Goal: Task Accomplishment & Management: Complete application form

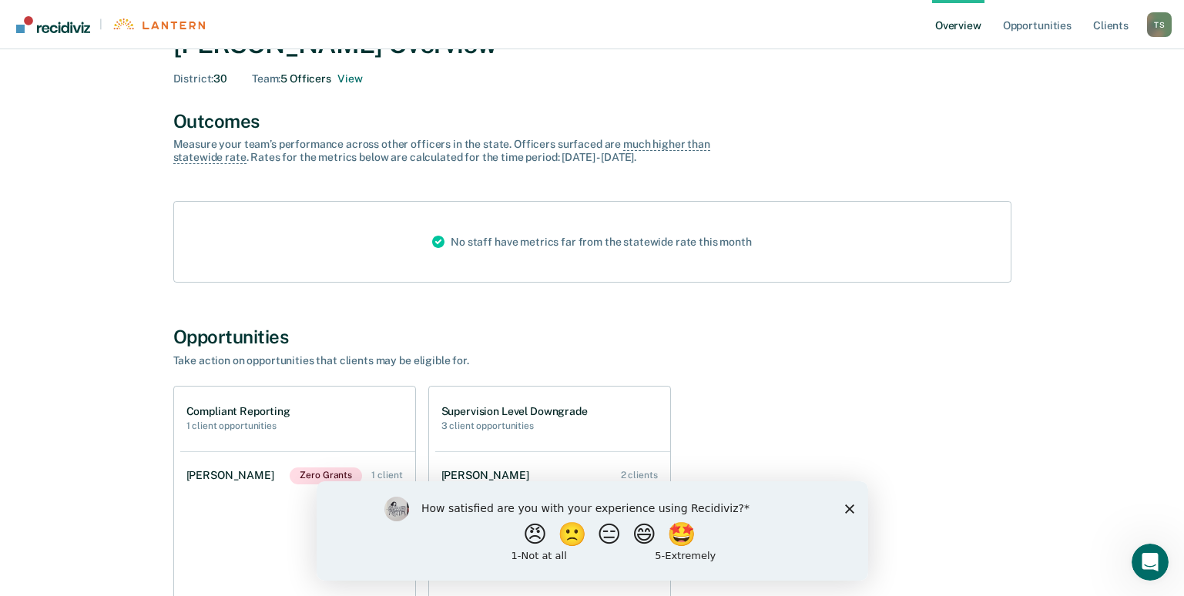
scroll to position [231, 0]
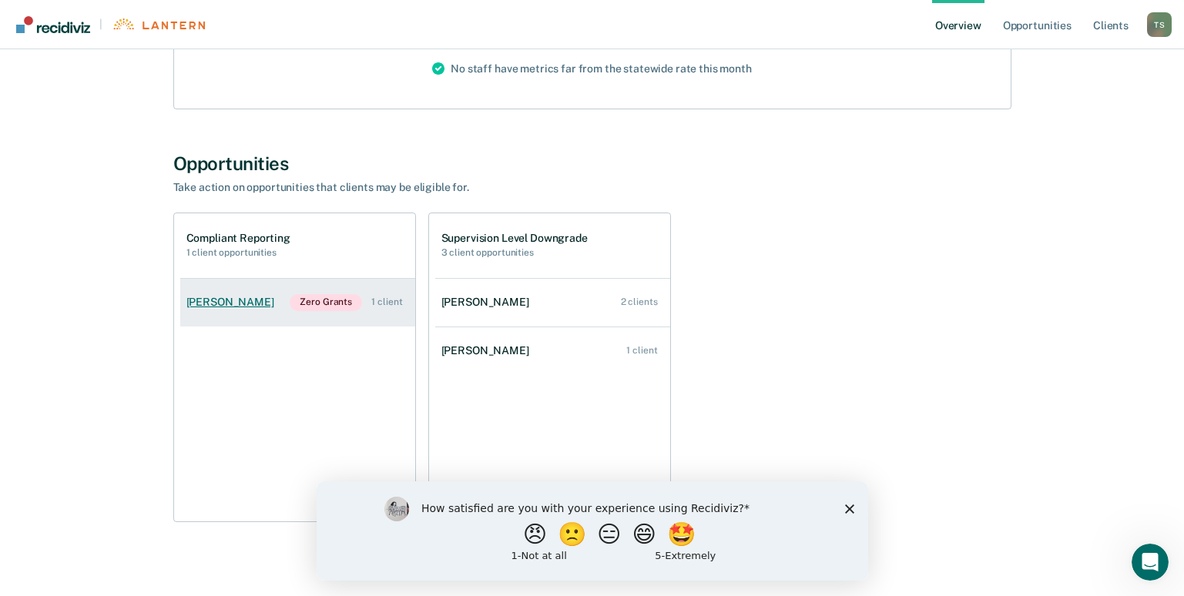
click at [217, 305] on div "[PERSON_NAME]" at bounding box center [233, 302] width 94 height 13
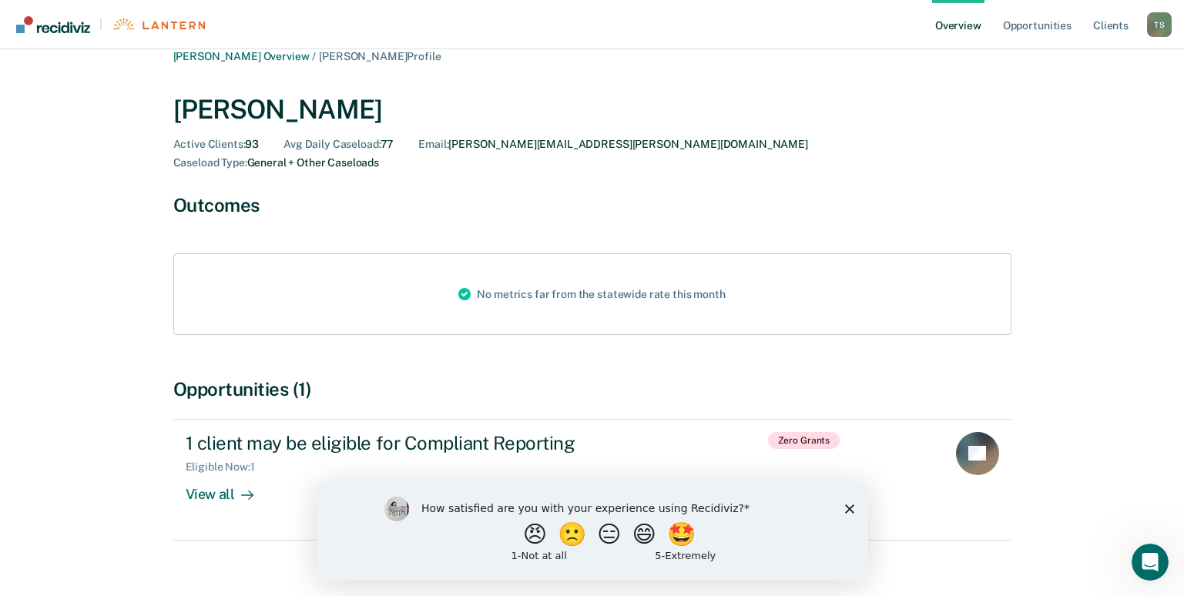
scroll to position [23, 0]
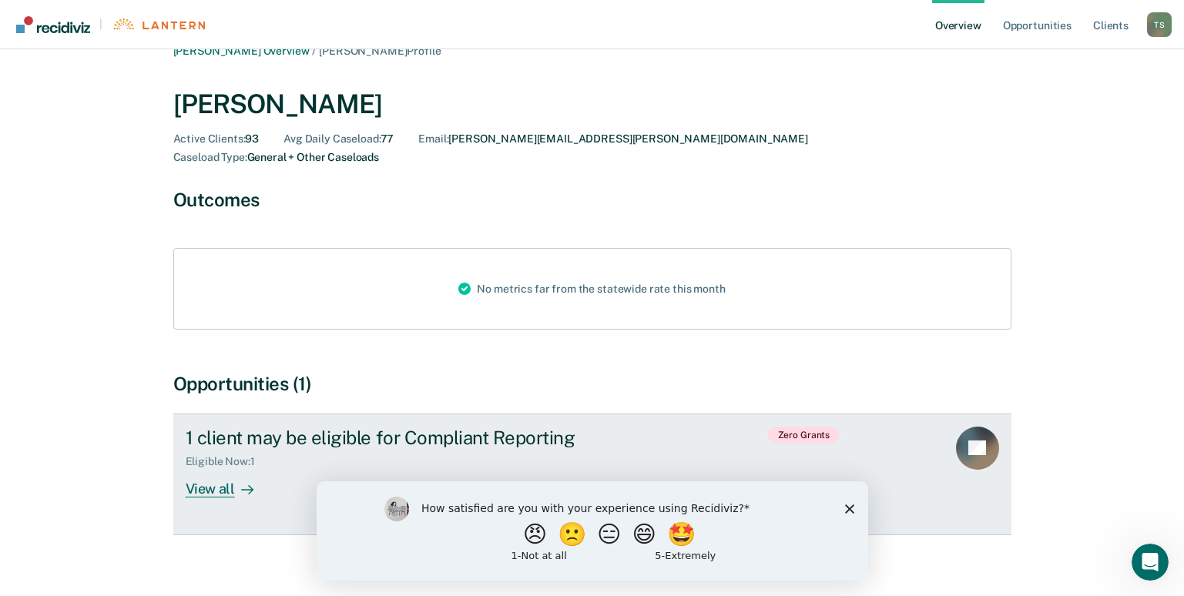
click at [215, 469] on div "View all" at bounding box center [229, 482] width 86 height 30
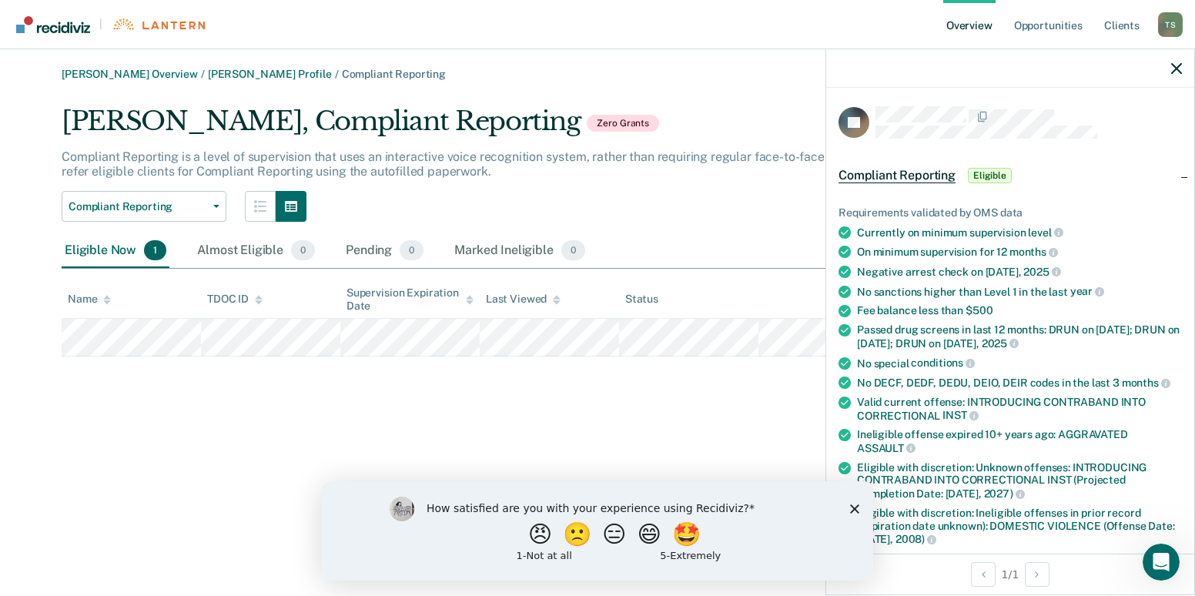
click at [856, 504] on icon "Close survey" at bounding box center [854, 508] width 9 height 9
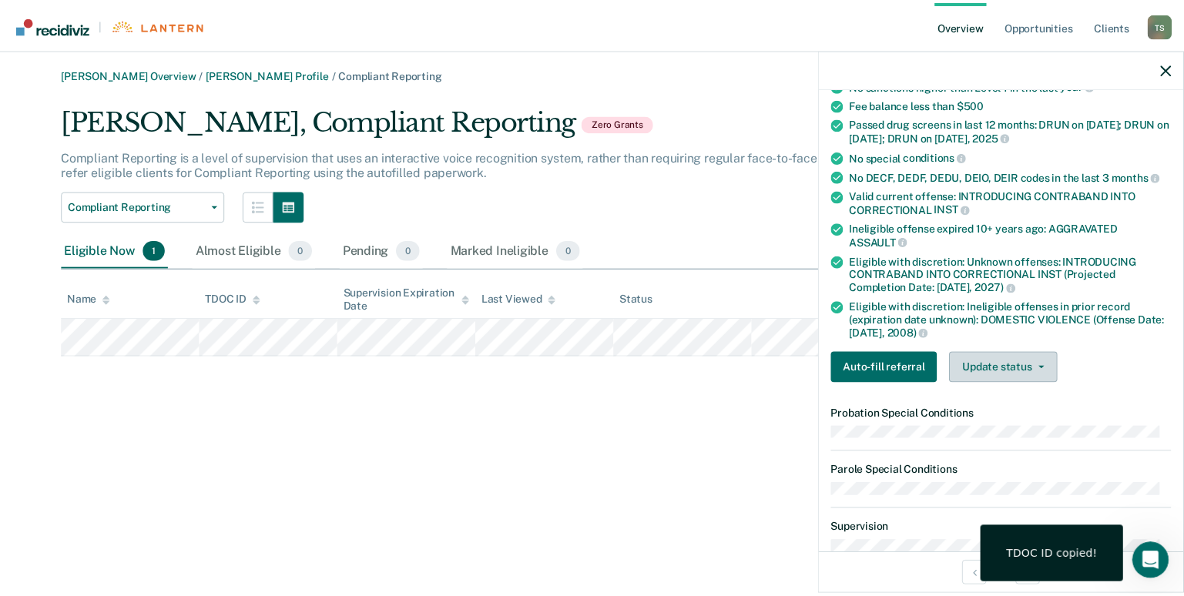
scroll to position [231, 0]
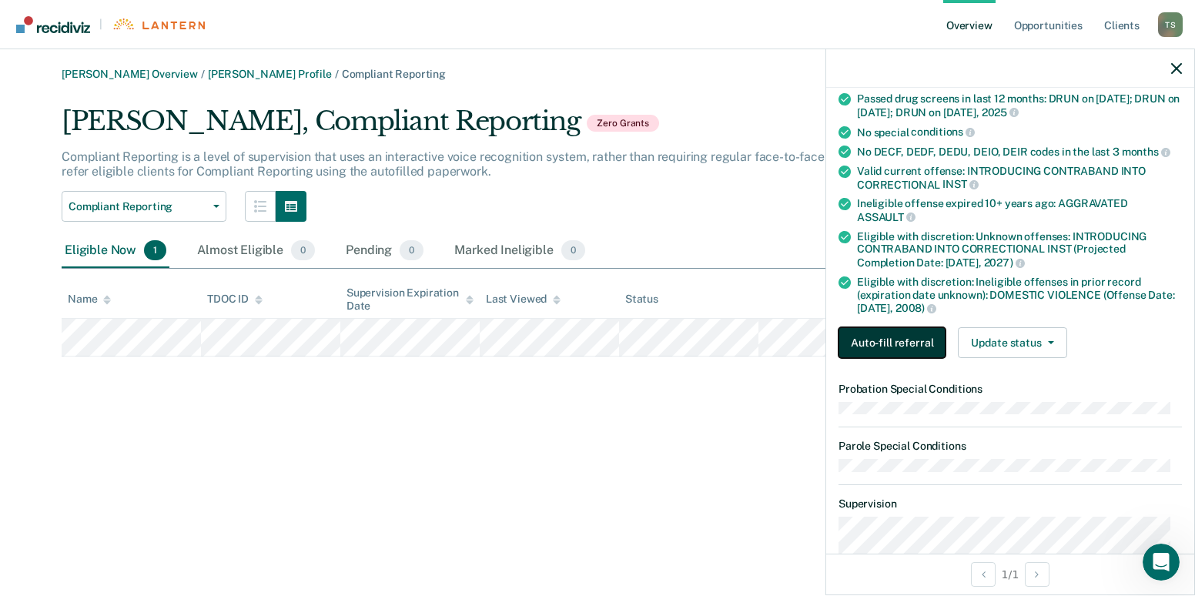
click at [889, 337] on button "Auto-fill referral" at bounding box center [892, 342] width 107 height 31
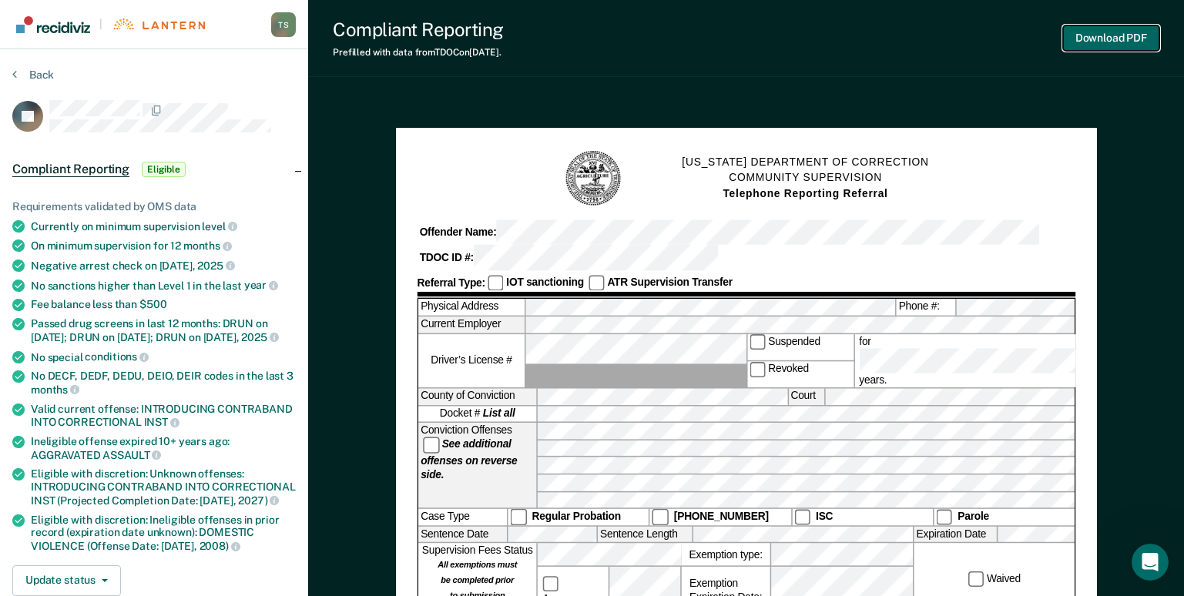
click at [1102, 40] on button "Download PDF" at bounding box center [1111, 37] width 96 height 25
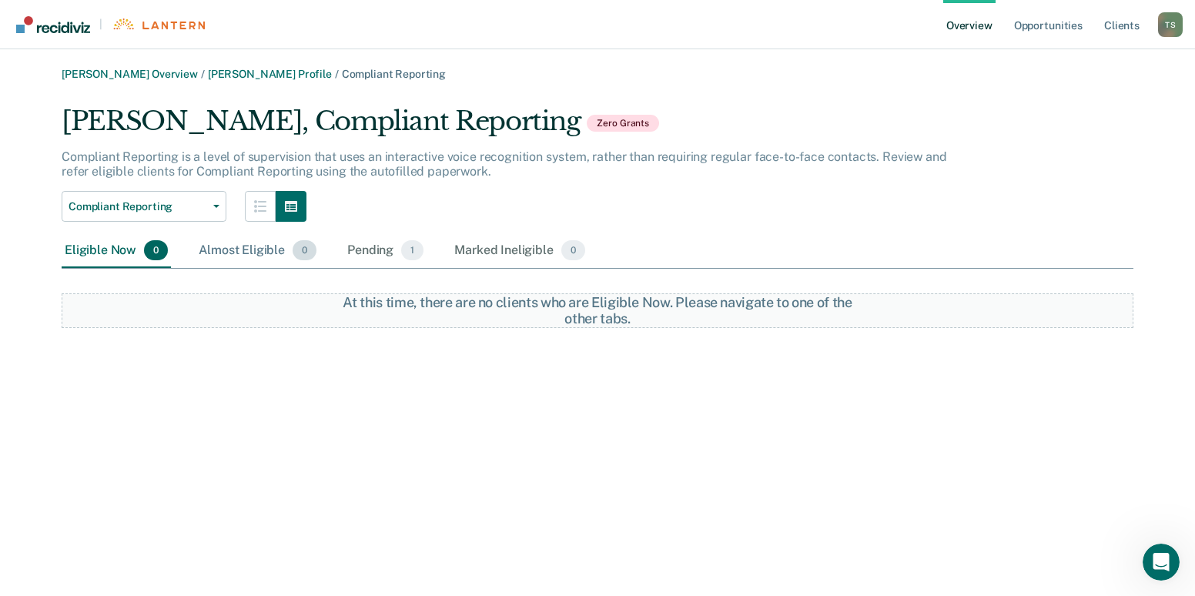
click at [218, 249] on div "Almost Eligible 0" at bounding box center [258, 251] width 124 height 34
click at [102, 253] on div "Eligible Now 0" at bounding box center [116, 251] width 109 height 34
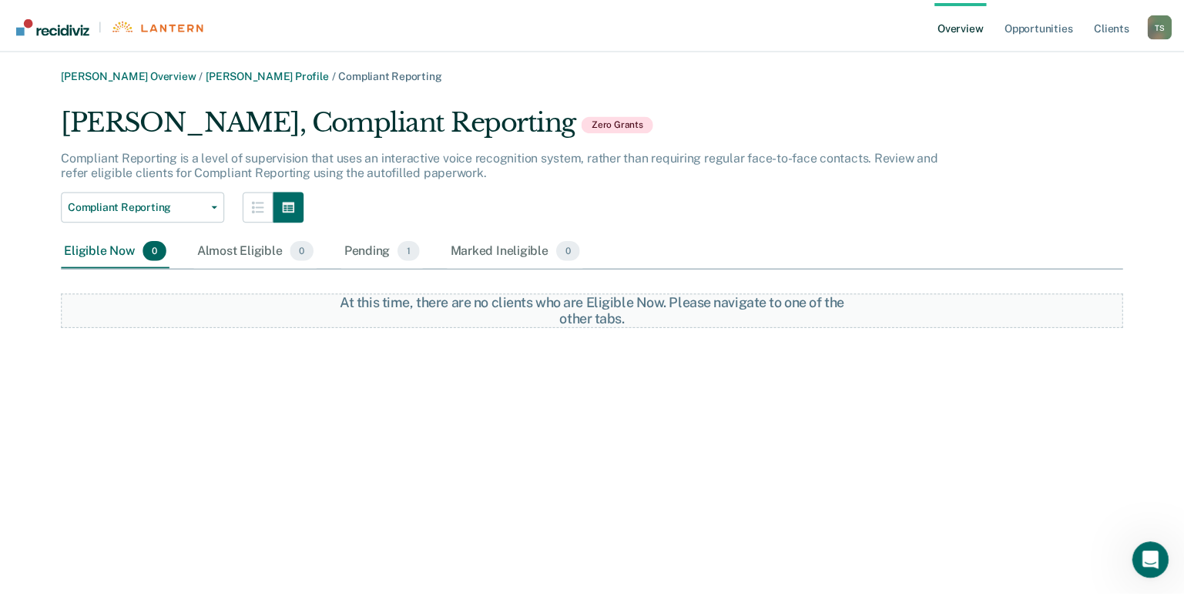
scroll to position [23, 0]
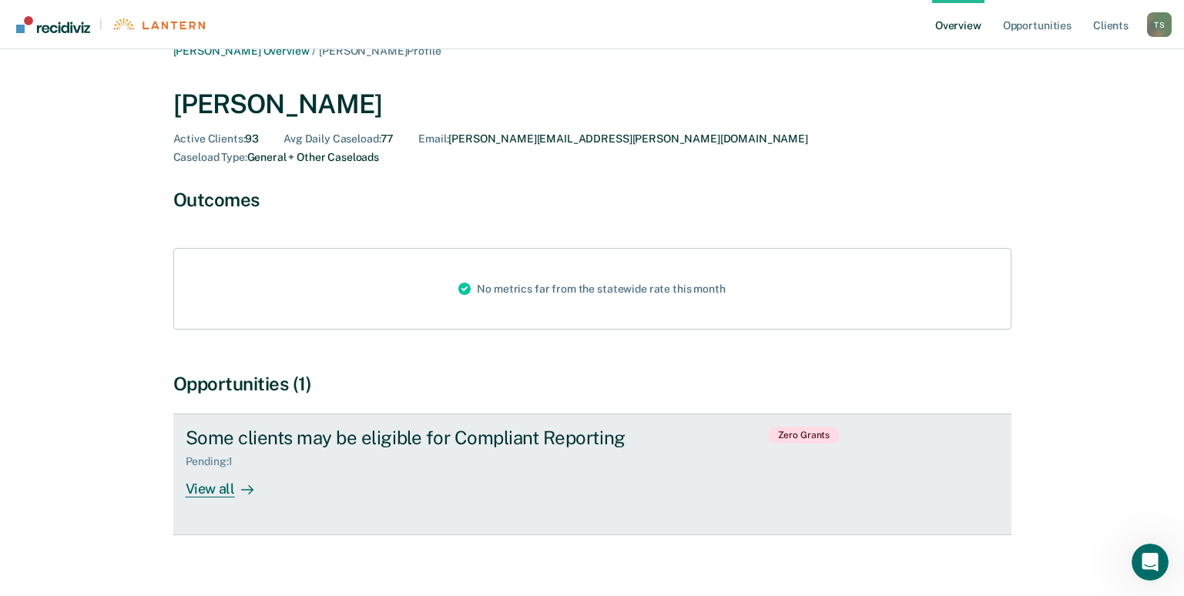
click at [223, 470] on div "View all" at bounding box center [229, 482] width 86 height 30
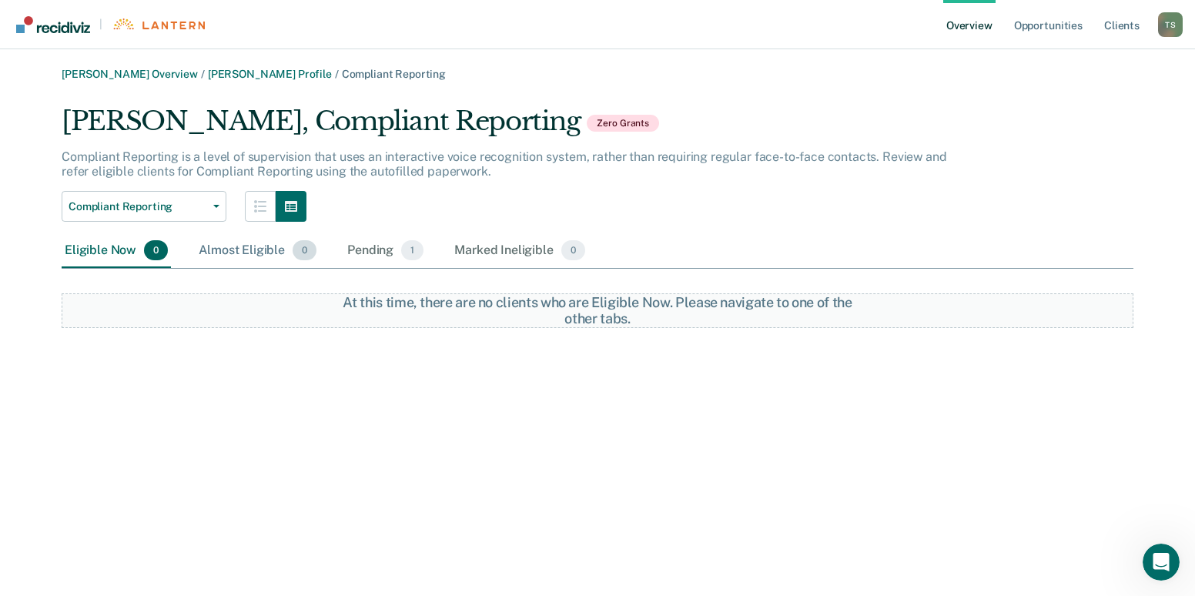
click at [225, 250] on div "Almost Eligible 0" at bounding box center [258, 251] width 124 height 34
click at [372, 251] on div "Pending 1" at bounding box center [385, 251] width 82 height 34
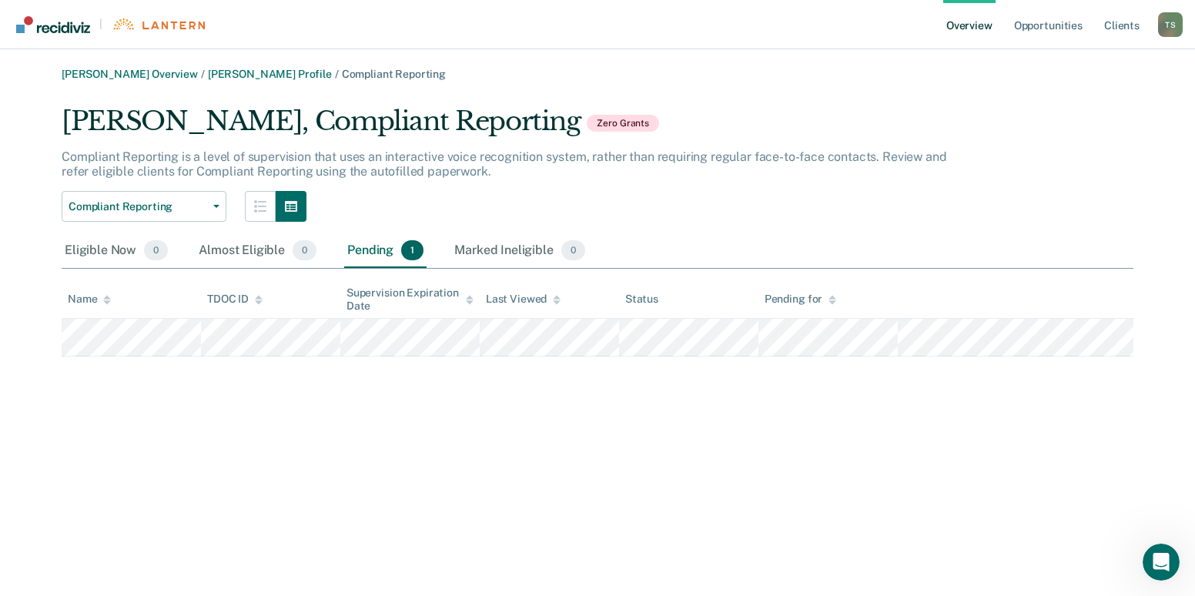
click at [983, 30] on link "Overview" at bounding box center [969, 24] width 52 height 49
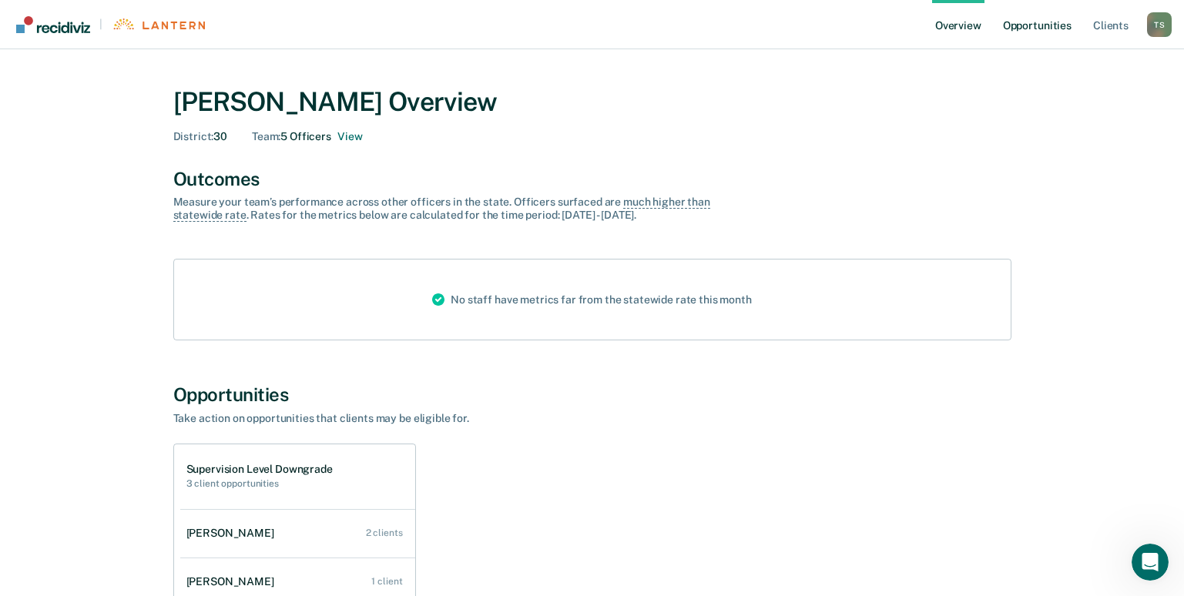
click at [1029, 18] on link "Opportunities" at bounding box center [1037, 24] width 75 height 49
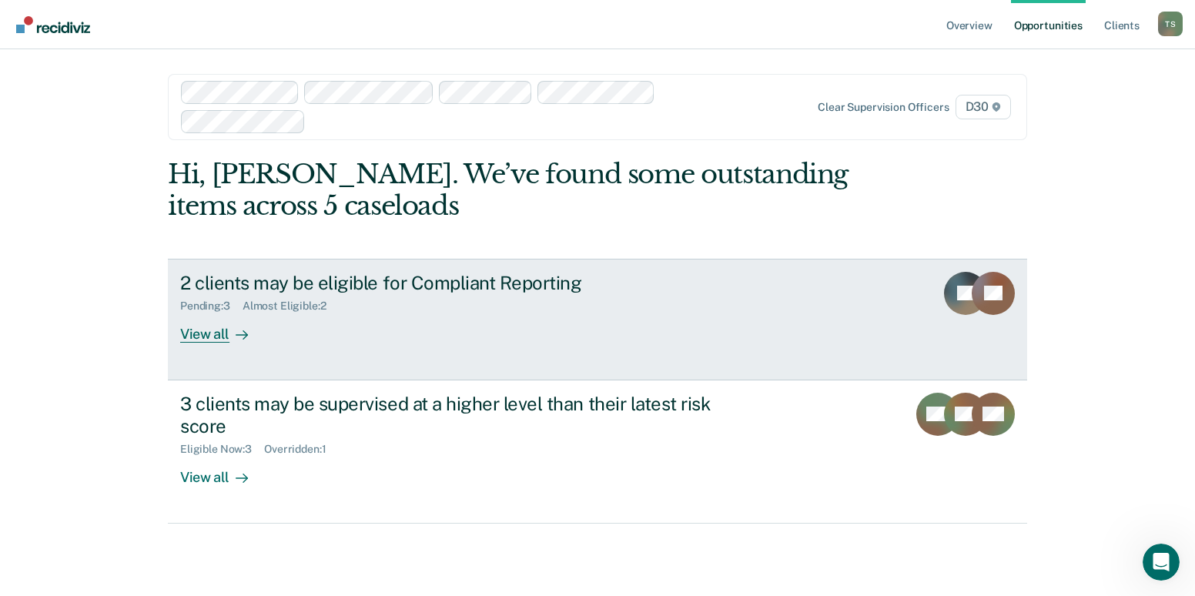
click at [205, 333] on div "View all" at bounding box center [223, 328] width 86 height 30
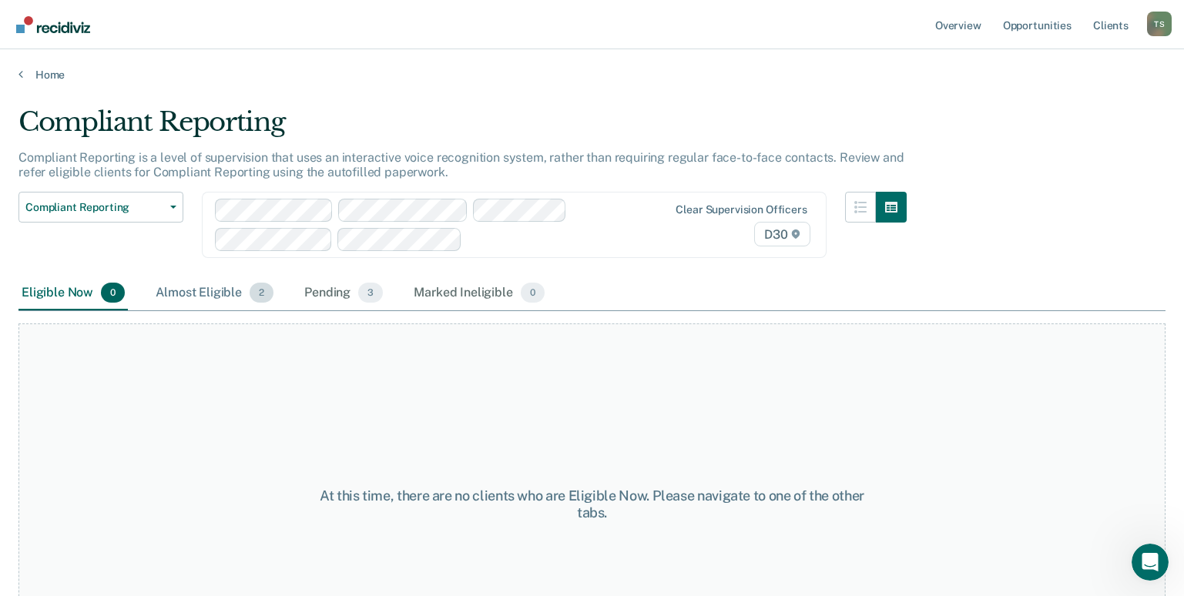
click at [219, 289] on div "Almost Eligible 2" at bounding box center [214, 293] width 124 height 34
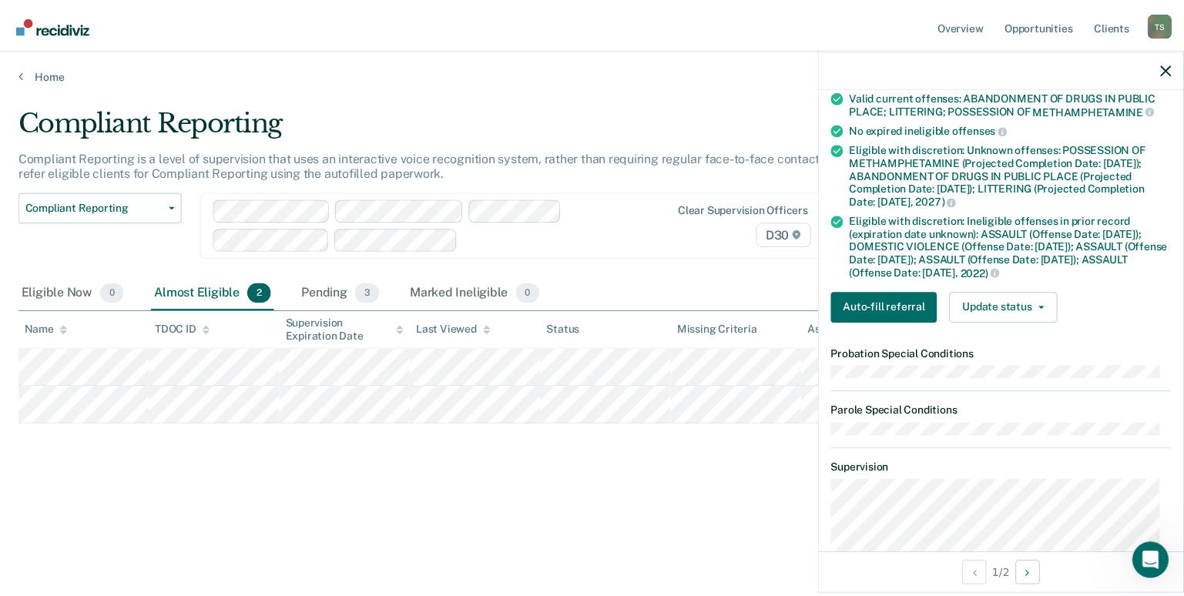
scroll to position [308, 0]
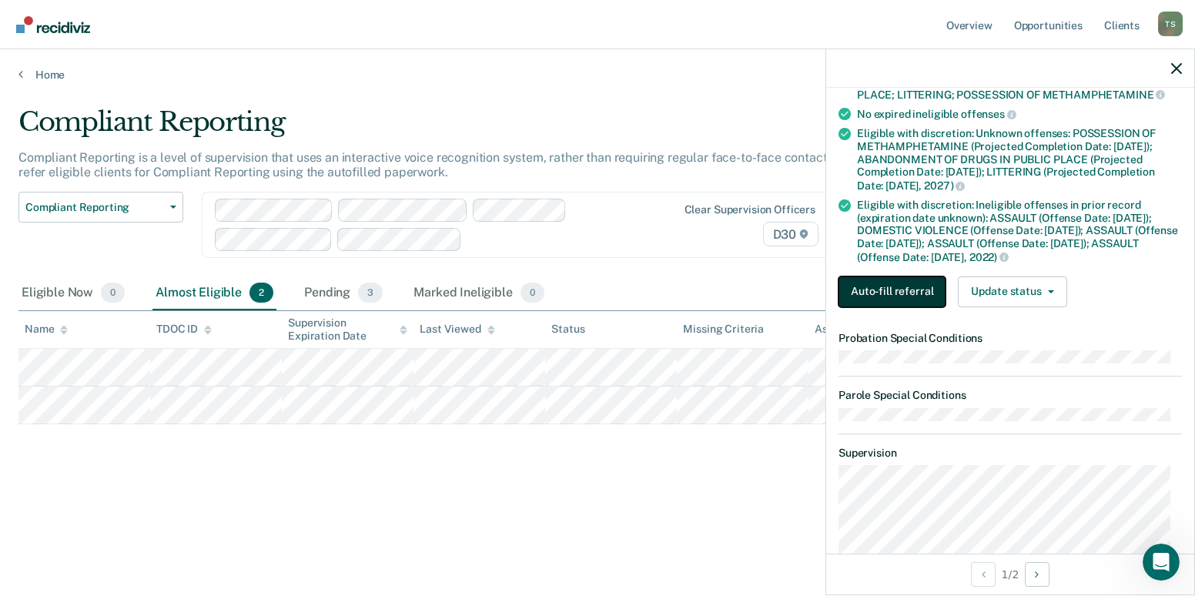
click at [885, 303] on button "Auto-fill referral" at bounding box center [892, 291] width 107 height 31
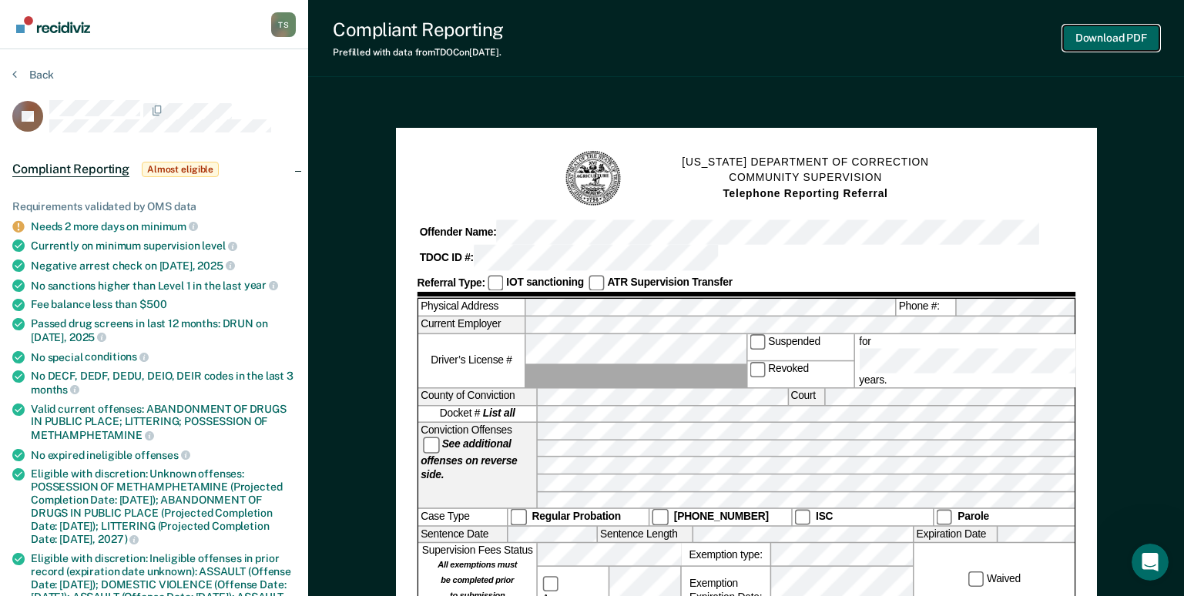
click at [1086, 42] on button "Download PDF" at bounding box center [1111, 37] width 96 height 25
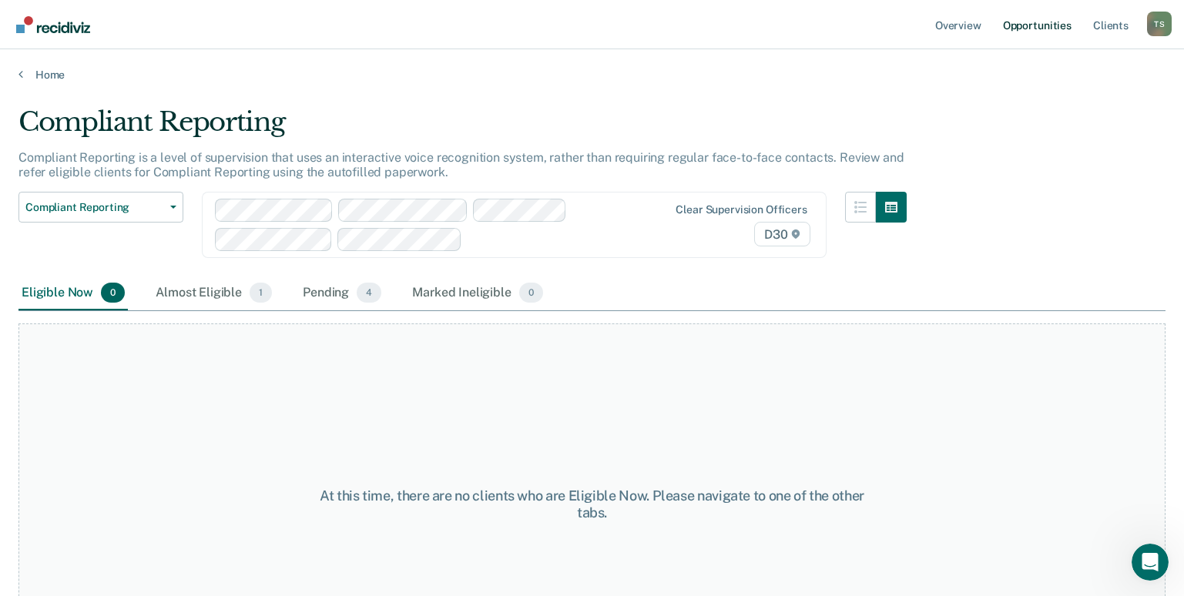
click at [1043, 28] on link "Opportunities" at bounding box center [1037, 24] width 75 height 49
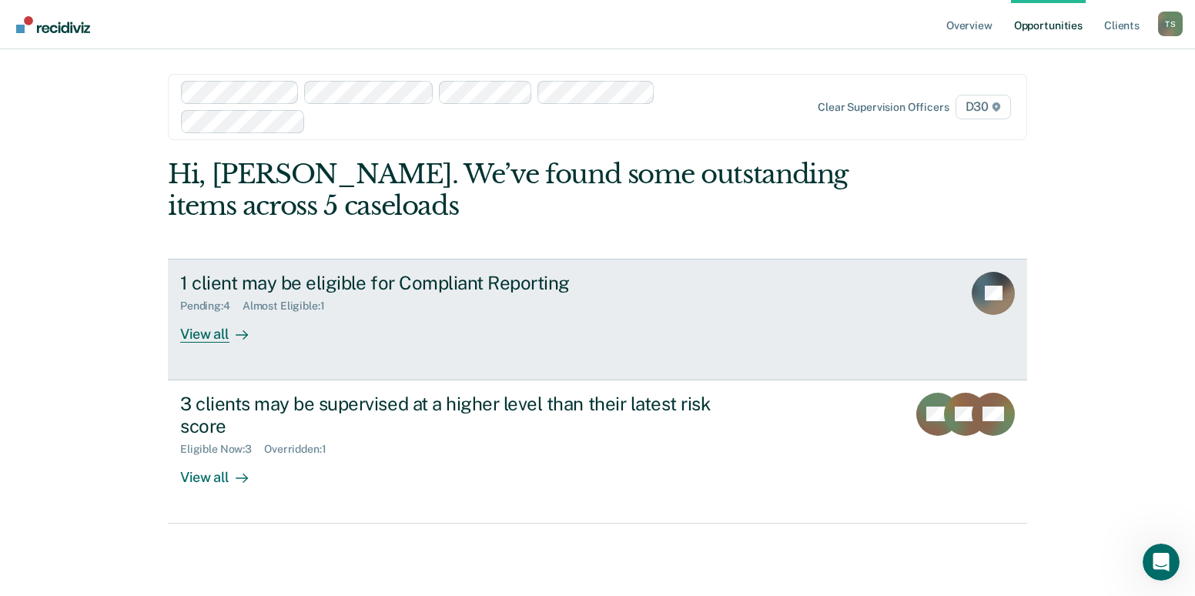
click at [209, 336] on div "View all" at bounding box center [223, 328] width 86 height 30
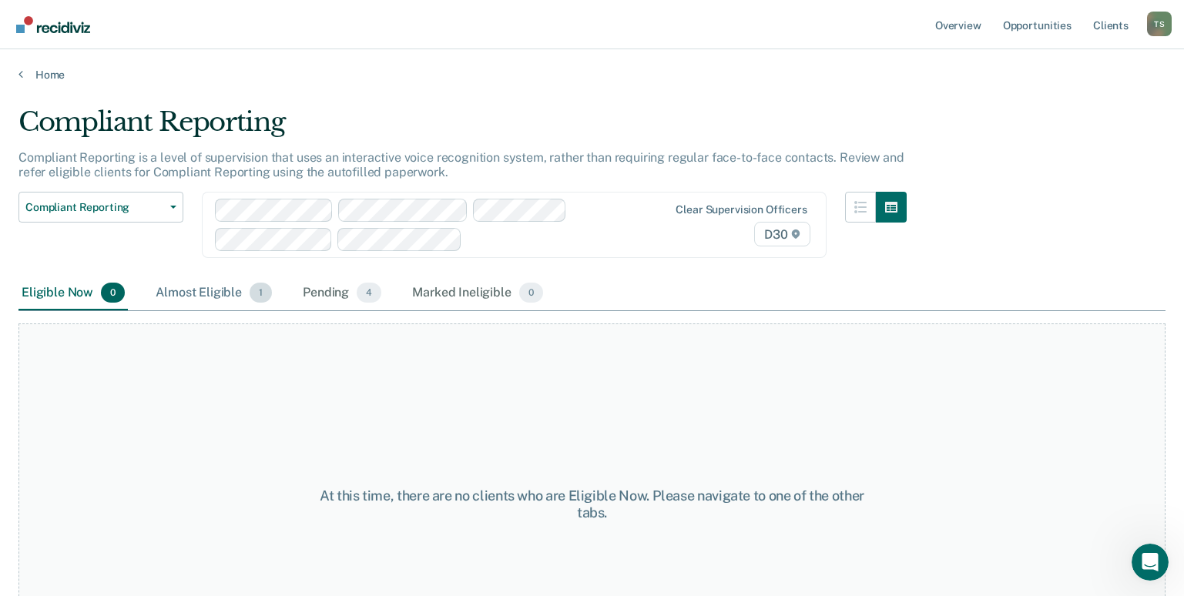
click at [184, 293] on div "Almost Eligible 1" at bounding box center [213, 293] width 122 height 34
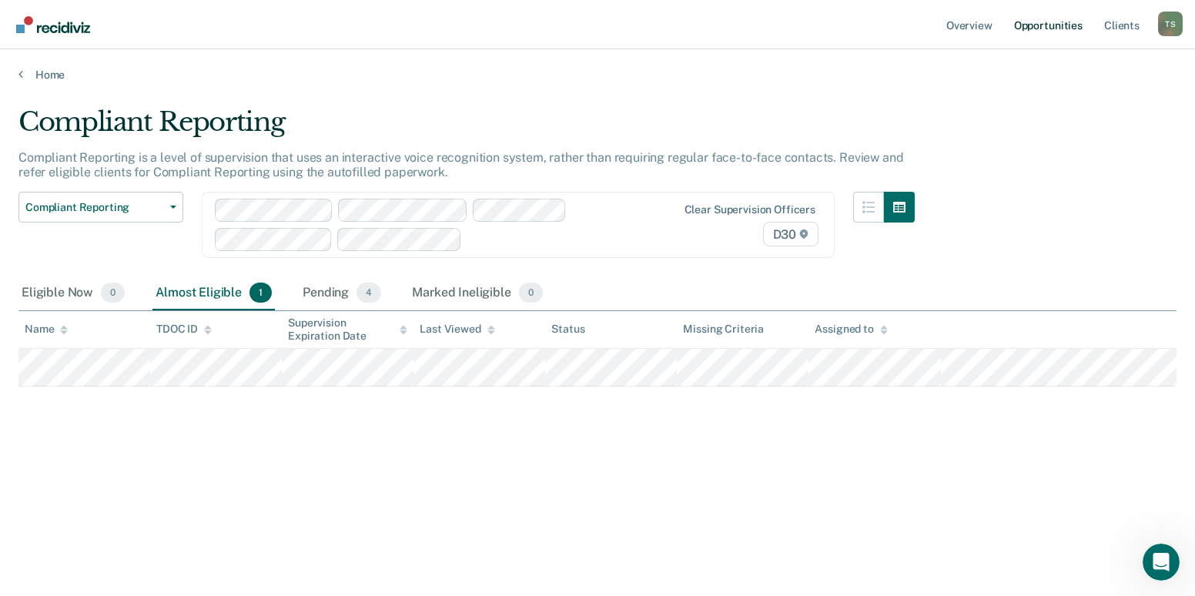
click at [1042, 18] on link "Opportunities" at bounding box center [1048, 24] width 75 height 49
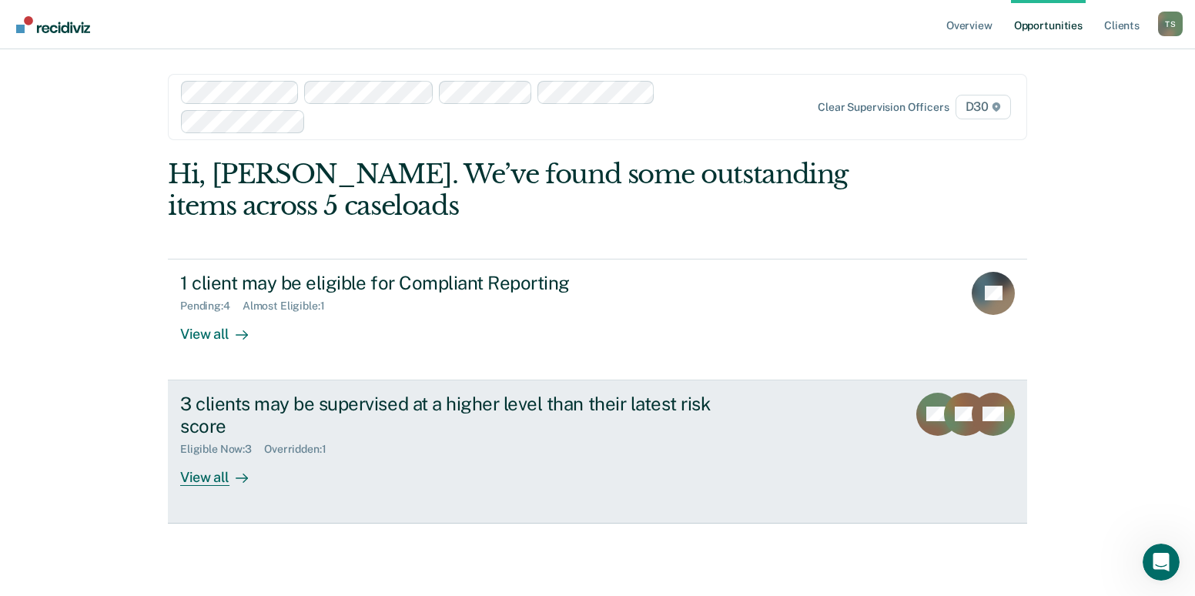
click at [211, 477] on div "View all" at bounding box center [223, 471] width 86 height 30
